Goal: Task Accomplishment & Management: Use online tool/utility

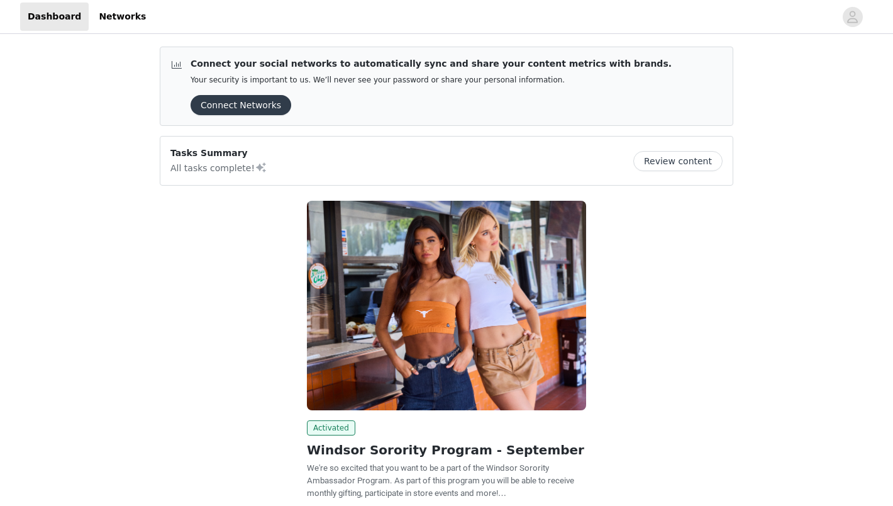
scroll to position [106, 0]
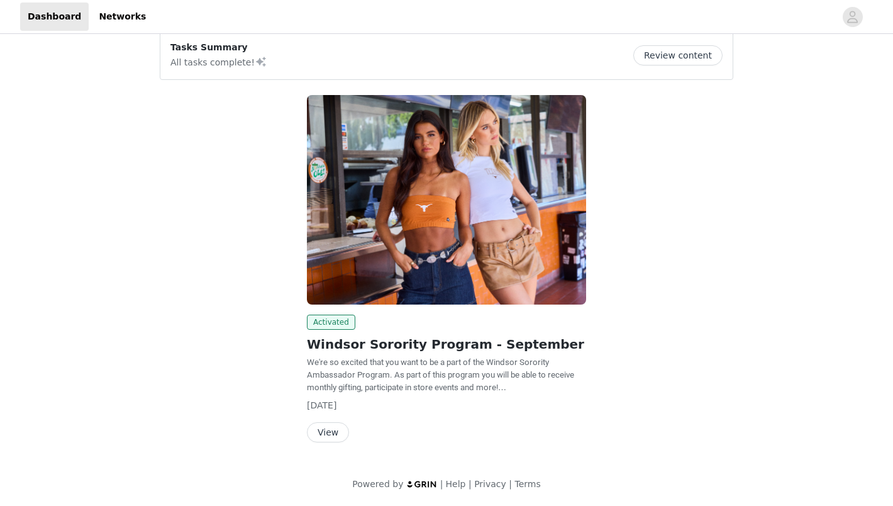
click at [326, 442] on button "View" at bounding box center [328, 432] width 42 height 20
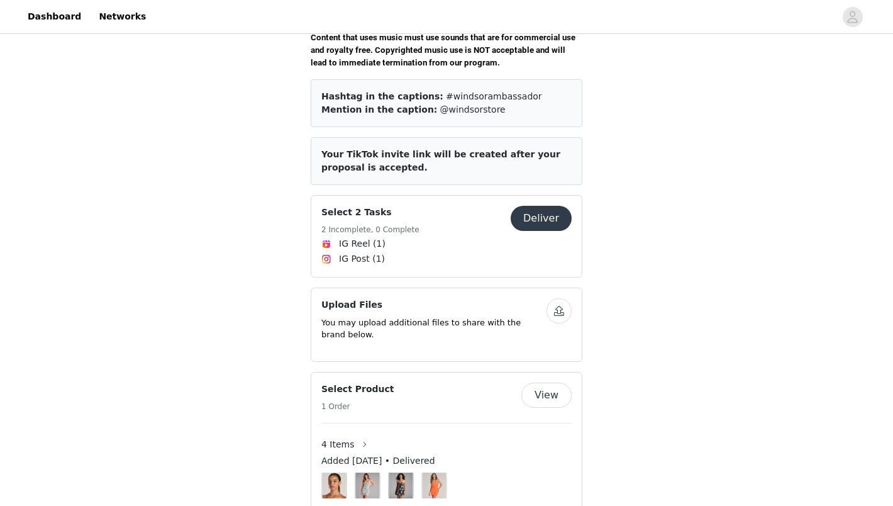
scroll to position [488, 0]
click at [549, 205] on button "Deliver" at bounding box center [541, 217] width 61 height 25
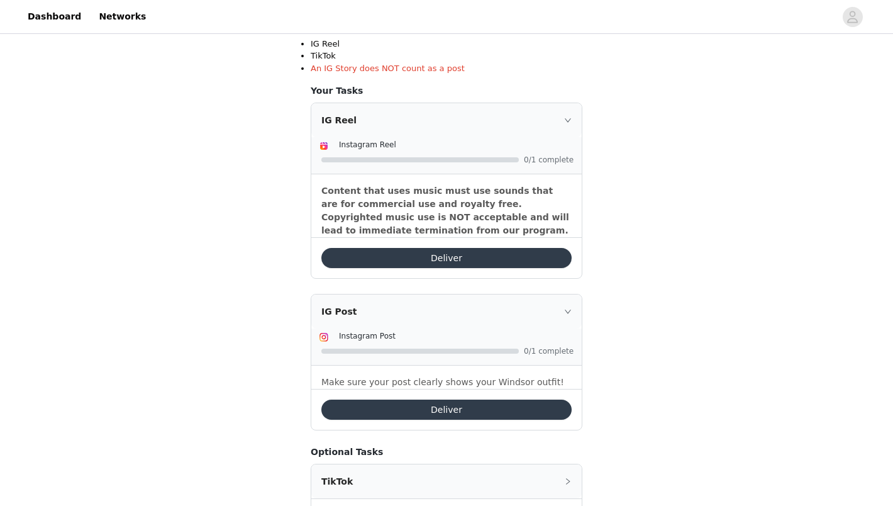
scroll to position [299, 0]
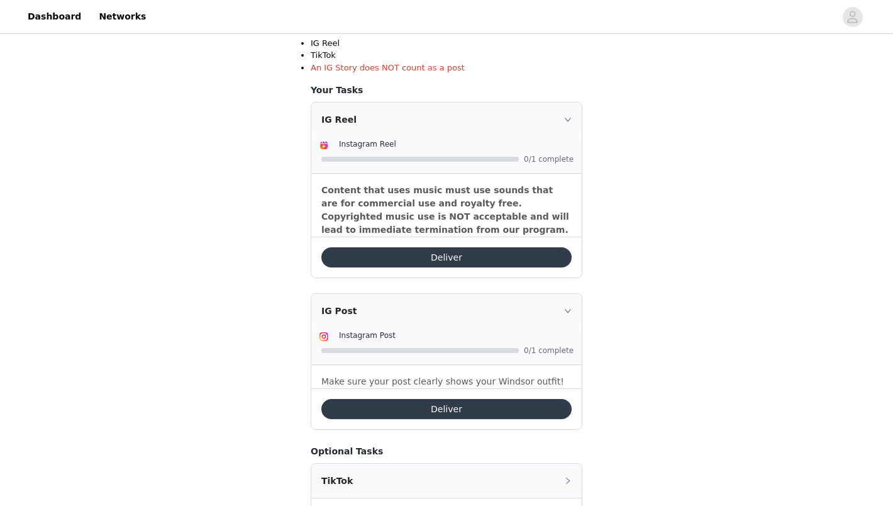
click at [503, 409] on button "Deliver" at bounding box center [446, 409] width 250 height 20
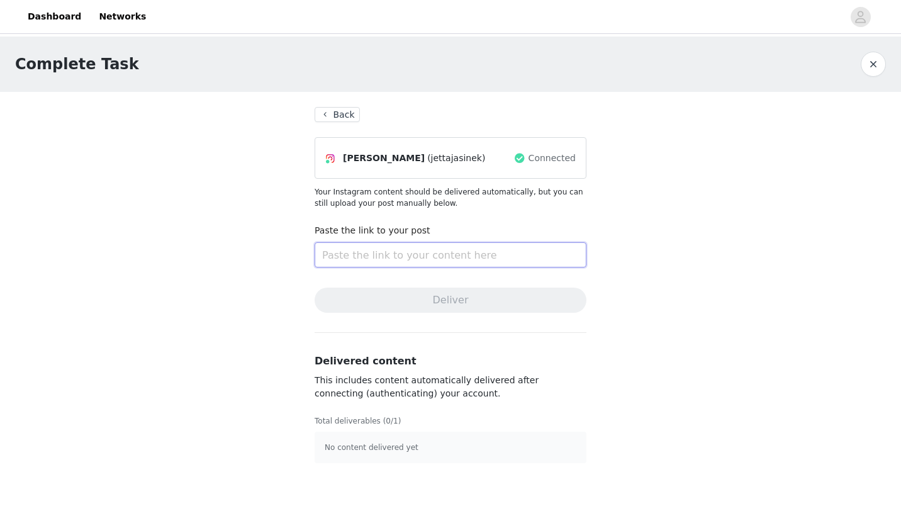
click at [372, 257] on input "text" at bounding box center [450, 254] width 272 height 25
paste input "[URL][DOMAIN_NAME]"
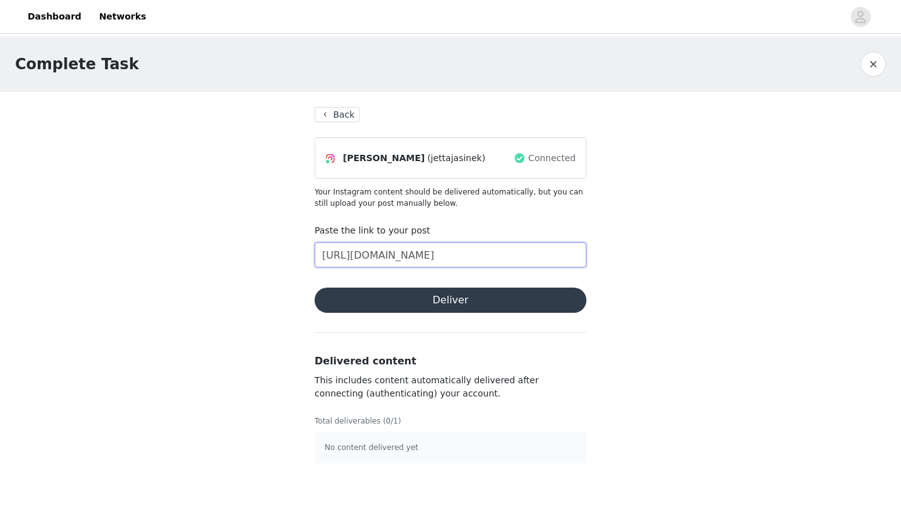
scroll to position [0, 255]
type input "[URL][DOMAIN_NAME]"
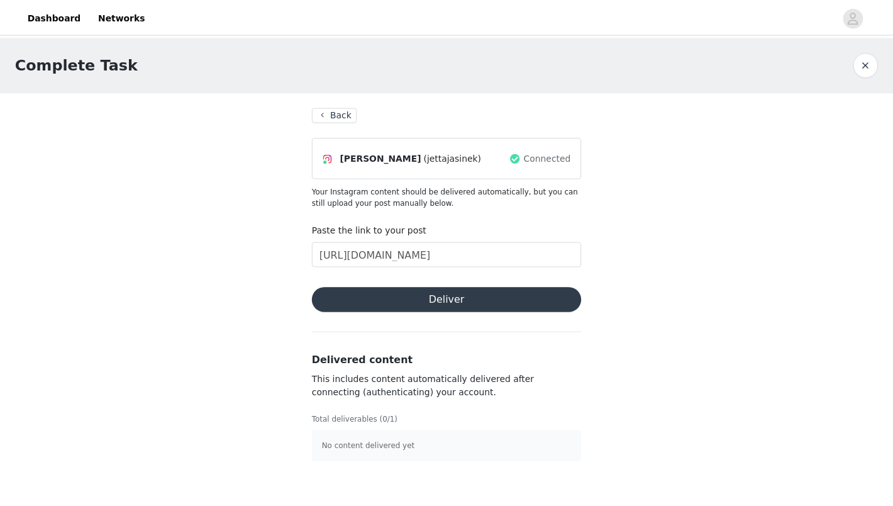
scroll to position [0, 0]
click at [511, 298] on button "Deliver" at bounding box center [450, 299] width 272 height 25
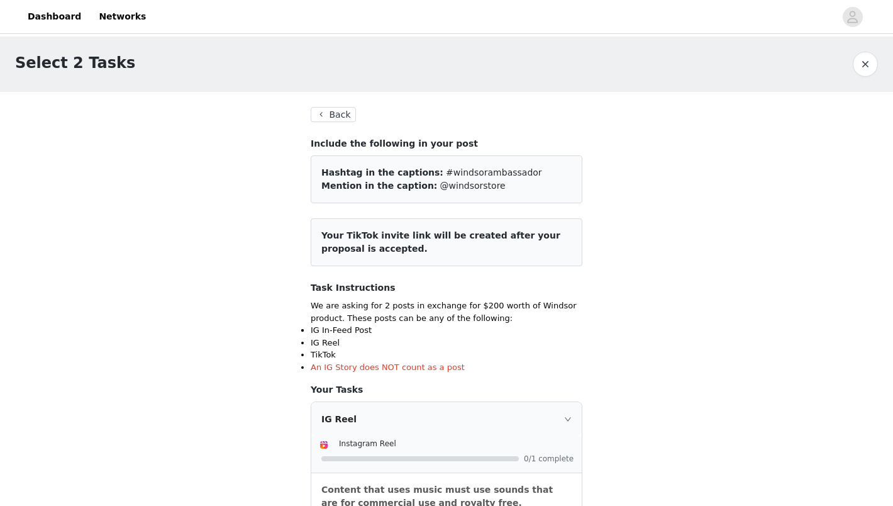
click at [346, 114] on button "Back" at bounding box center [333, 114] width 45 height 15
